Goal: Transaction & Acquisition: Purchase product/service

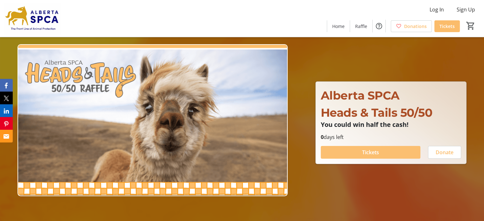
click at [370, 152] on span "Tickets" at bounding box center [370, 153] width 17 height 8
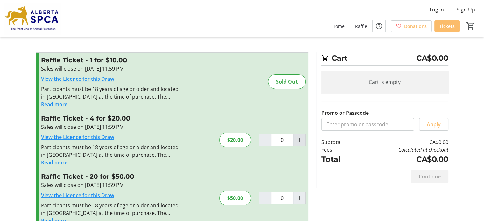
click at [298, 138] on mat-icon "Increment by one" at bounding box center [299, 140] width 8 height 8
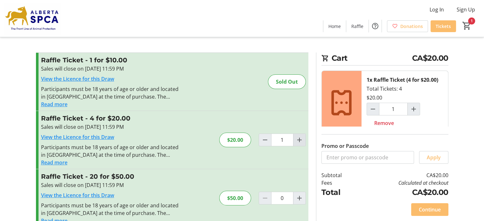
click at [299, 140] on mat-icon "Increment by one" at bounding box center [299, 140] width 8 height 8
type input "2"
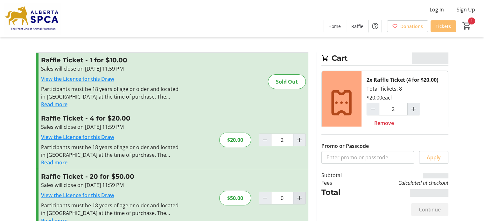
click at [298, 197] on mat-icon "Increment by one" at bounding box center [299, 198] width 8 height 8
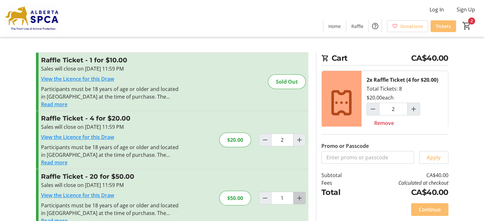
click at [298, 197] on mat-icon "Increment by one" at bounding box center [299, 198] width 8 height 8
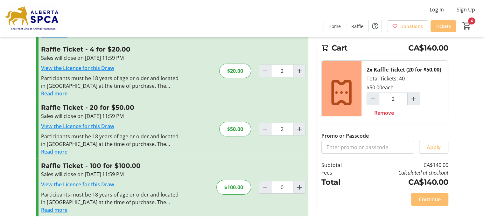
scroll to position [71, 0]
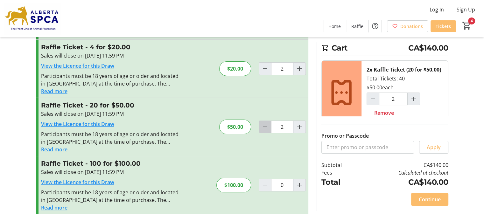
click at [265, 127] on mat-icon "Decrement by one" at bounding box center [265, 127] width 8 height 8
type input "0"
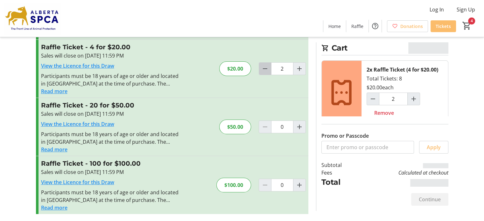
click at [264, 69] on mat-icon "Decrement by one" at bounding box center [265, 69] width 8 height 8
type input "0"
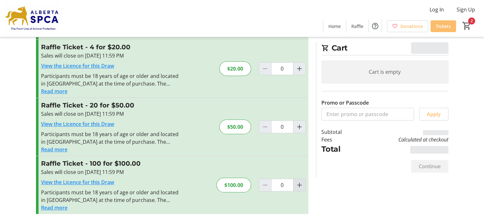
click at [297, 184] on mat-icon "Increment by one" at bounding box center [299, 185] width 8 height 8
type input "1"
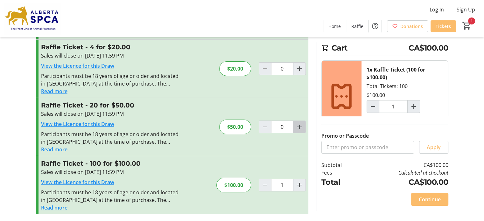
click at [298, 127] on mat-icon "Increment by one" at bounding box center [299, 127] width 8 height 8
type input "1"
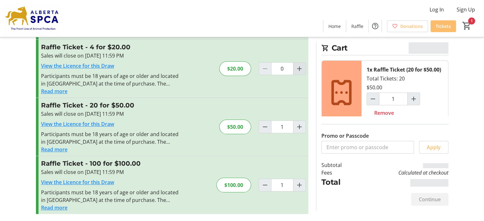
click at [298, 70] on mat-icon "Increment by one" at bounding box center [299, 69] width 8 height 8
type input "1"
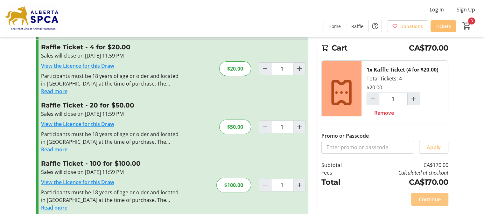
click at [426, 197] on span "Continue" at bounding box center [429, 200] width 22 height 8
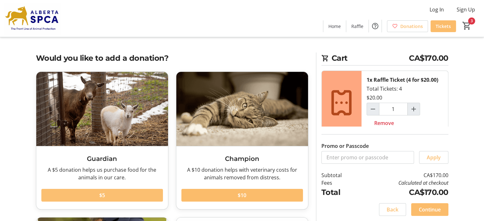
click at [102, 195] on span "$5" at bounding box center [102, 195] width 6 height 8
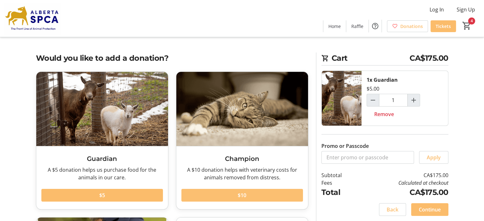
click at [251, 194] on span at bounding box center [241, 195] width 121 height 15
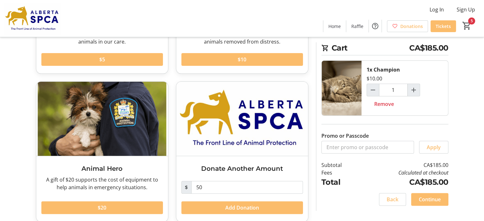
scroll to position [144, 0]
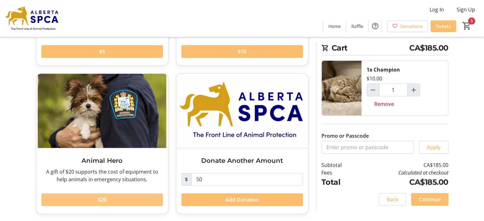
click at [116, 199] on span at bounding box center [101, 199] width 121 height 15
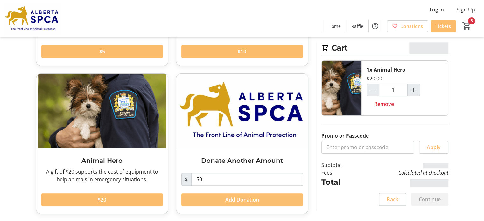
click at [239, 198] on span "Add Donation" at bounding box center [242, 200] width 34 height 8
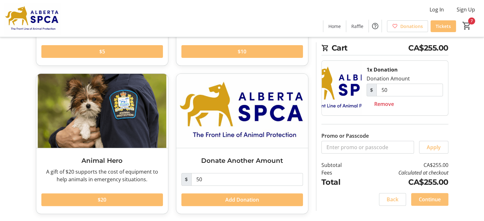
click at [433, 199] on span "Continue" at bounding box center [429, 200] width 22 height 8
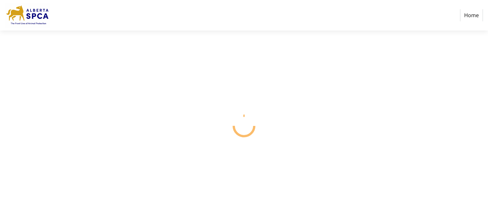
select select "CA"
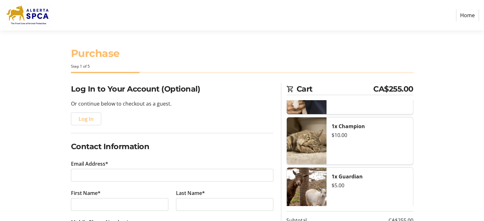
scroll to position [95, 0]
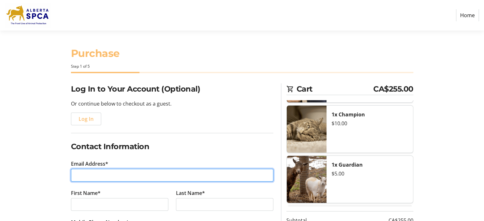
click at [114, 178] on input "Email Address*" at bounding box center [172, 175] width 202 height 13
type input "[PERSON_NAME][EMAIL_ADDRESS][DOMAIN_NAME]"
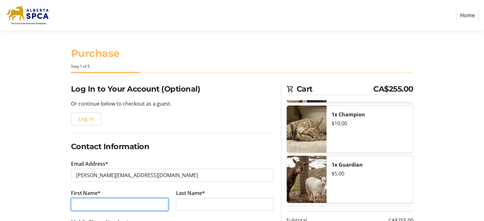
type input "[PERSON_NAME]"
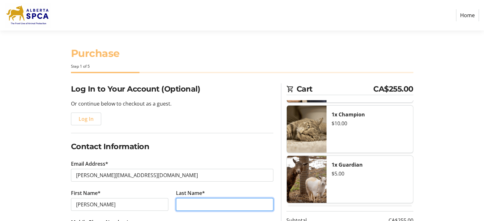
type input "[PERSON_NAME]"
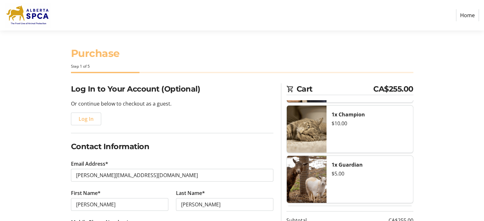
type input "[PHONE_NUMBER]"
type input "[STREET_ADDRESS]"
type input "Range Road 280"
type input "[GEOGRAPHIC_DATA]"
select select "AB"
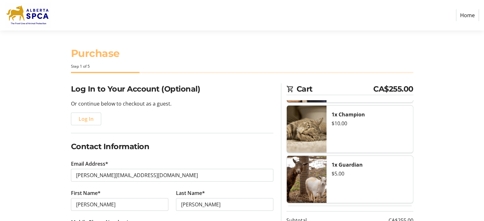
type input "T7Y 2V9"
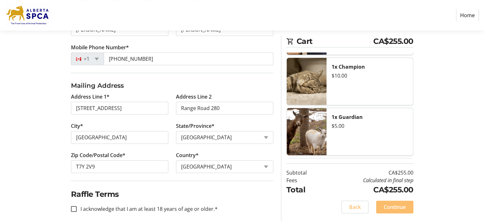
scroll to position [181, 0]
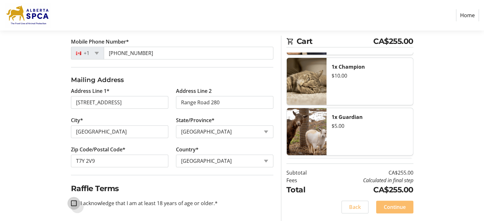
click at [74, 203] on input "I acknowledge that I am at least 18 years of age or older.*" at bounding box center [74, 203] width 6 height 6
checkbox input "true"
click at [393, 209] on span "Continue" at bounding box center [394, 207] width 22 height 8
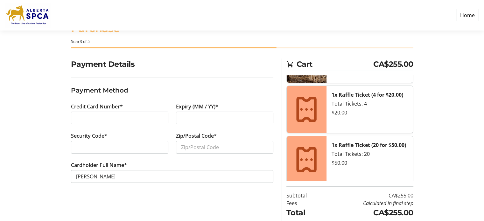
scroll to position [48, 0]
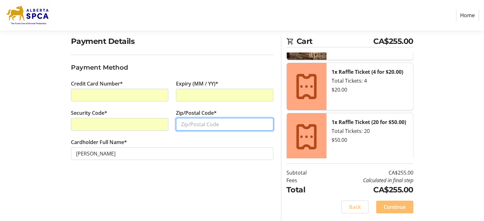
click at [198, 122] on input "Zip/Postal Code*" at bounding box center [224, 124] width 97 height 13
type input "T7Y2V9"
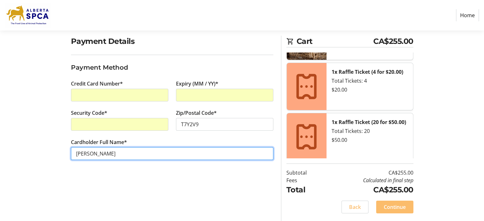
click at [142, 152] on input "[PERSON_NAME]" at bounding box center [172, 153] width 202 height 13
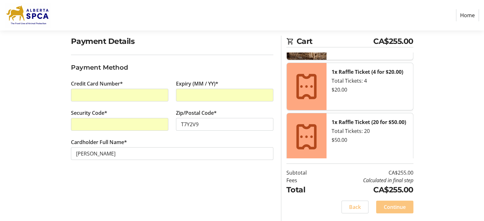
click at [401, 206] on span "Continue" at bounding box center [394, 207] width 22 height 8
